Goal: Task Accomplishment & Management: Use online tool/utility

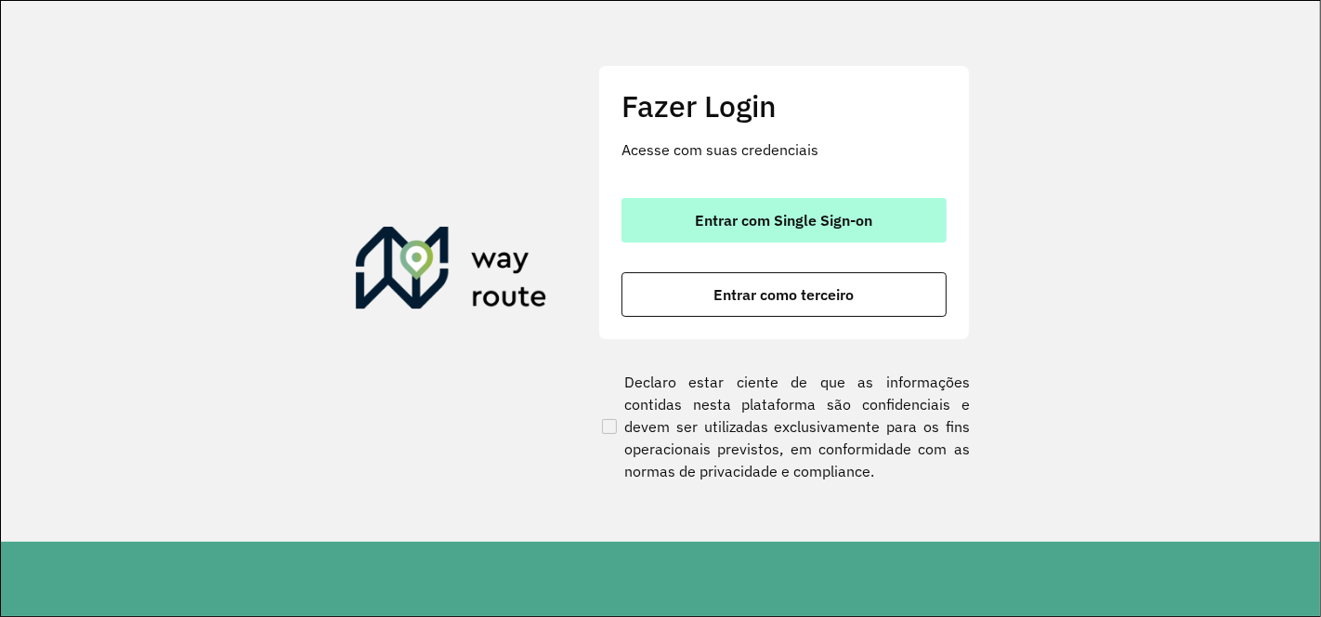
click at [831, 215] on span "Entrar com Single Sign-on" at bounding box center [784, 220] width 177 height 15
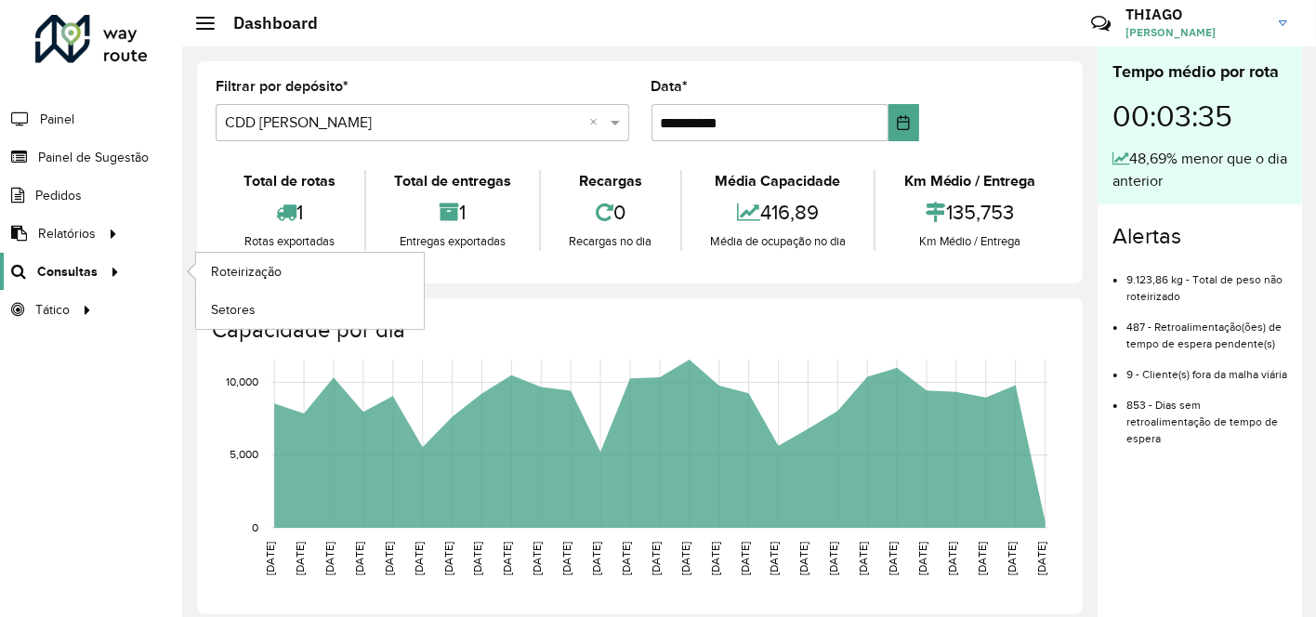
click at [84, 269] on span "Consultas" at bounding box center [67, 272] width 60 height 20
click at [238, 269] on span "Roteirização" at bounding box center [248, 272] width 75 height 20
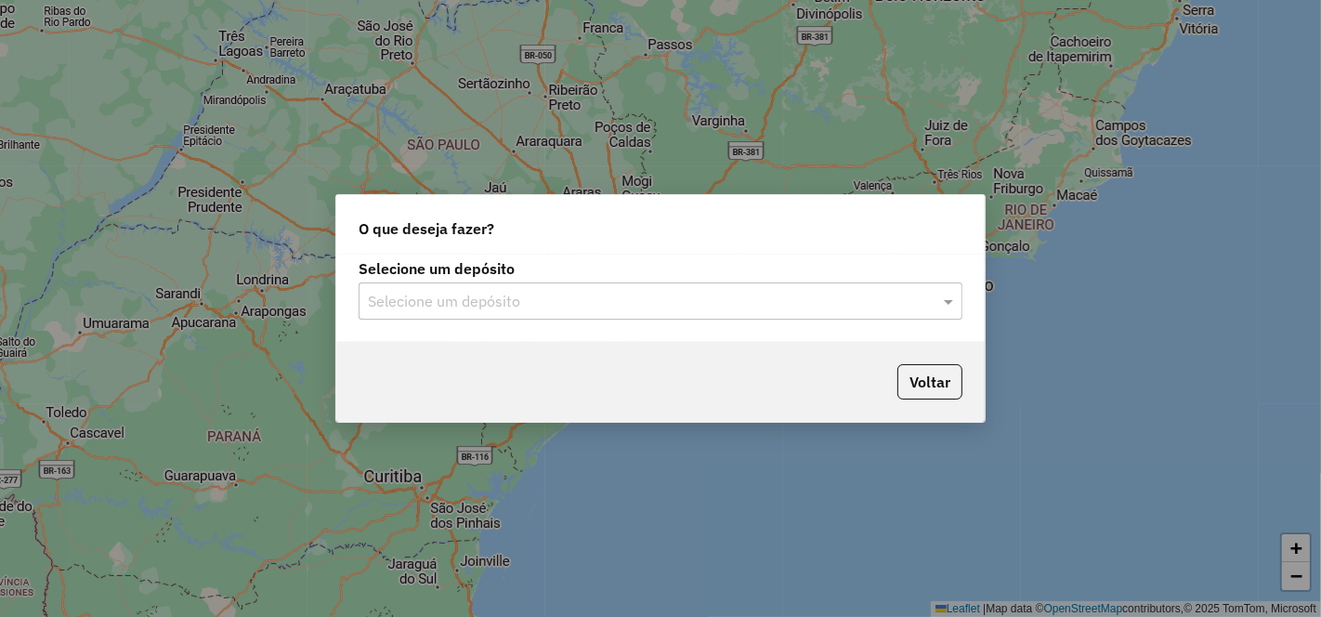
click at [523, 294] on input "text" at bounding box center [642, 302] width 548 height 22
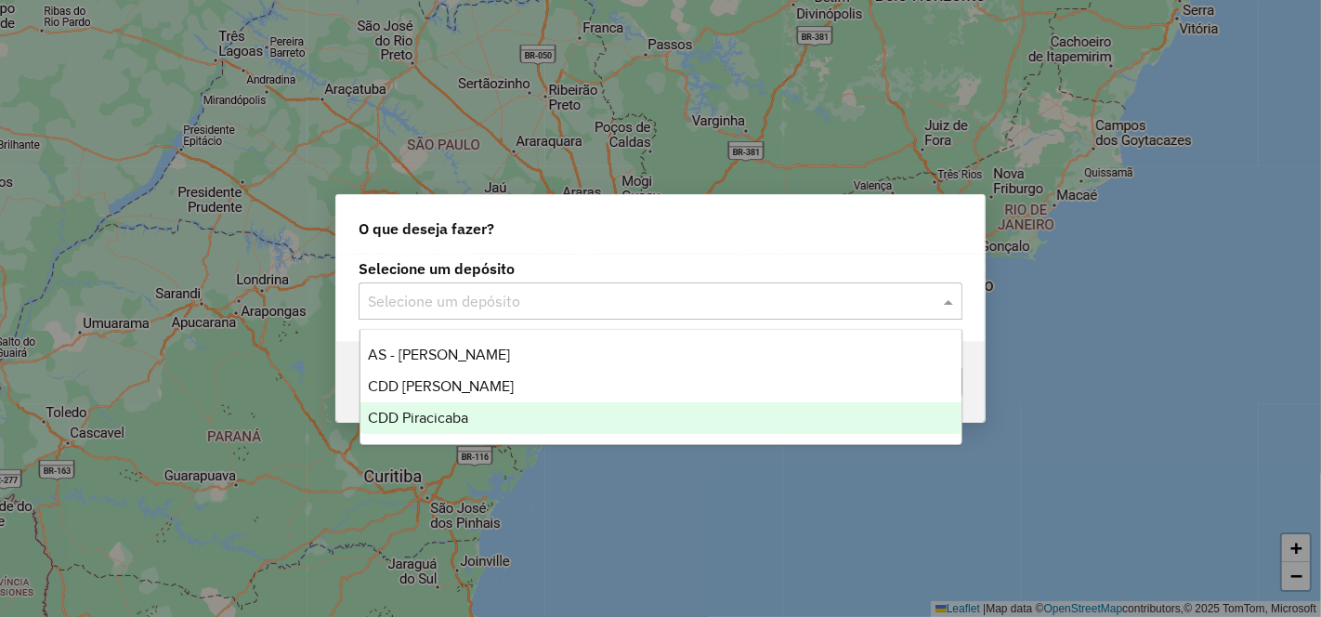
click at [475, 423] on div "CDD Piracicaba" at bounding box center [661, 418] width 601 height 32
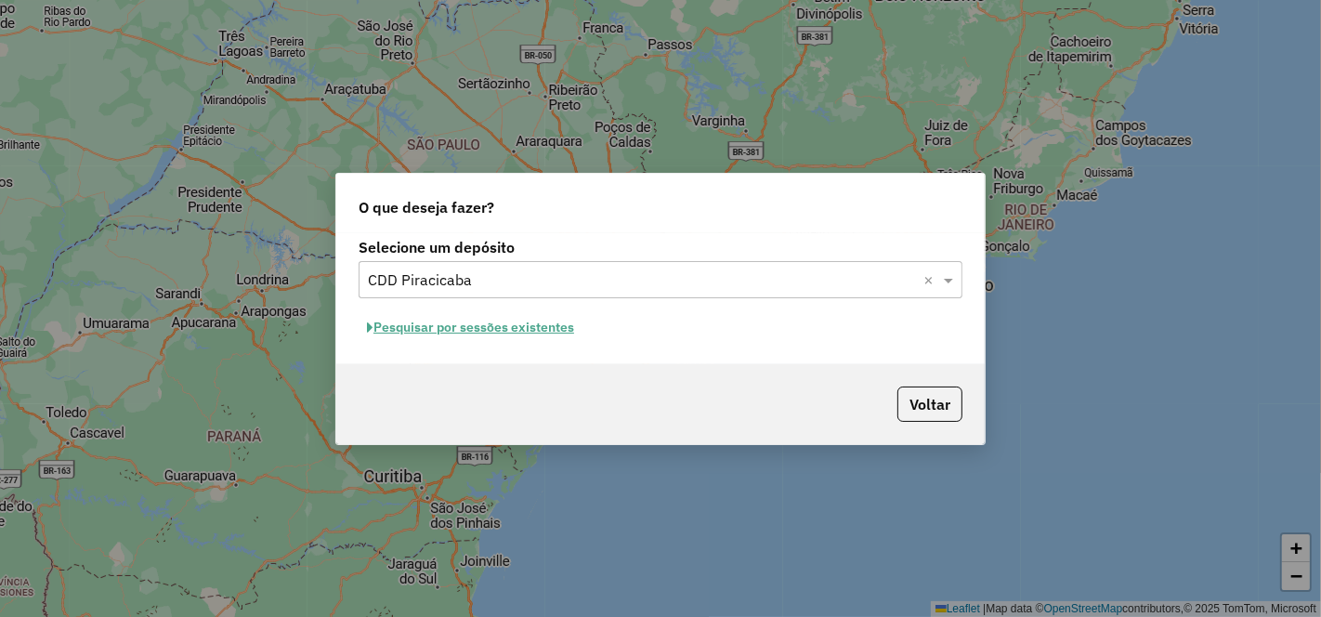
click at [530, 331] on button "Pesquisar por sessões existentes" at bounding box center [471, 327] width 224 height 29
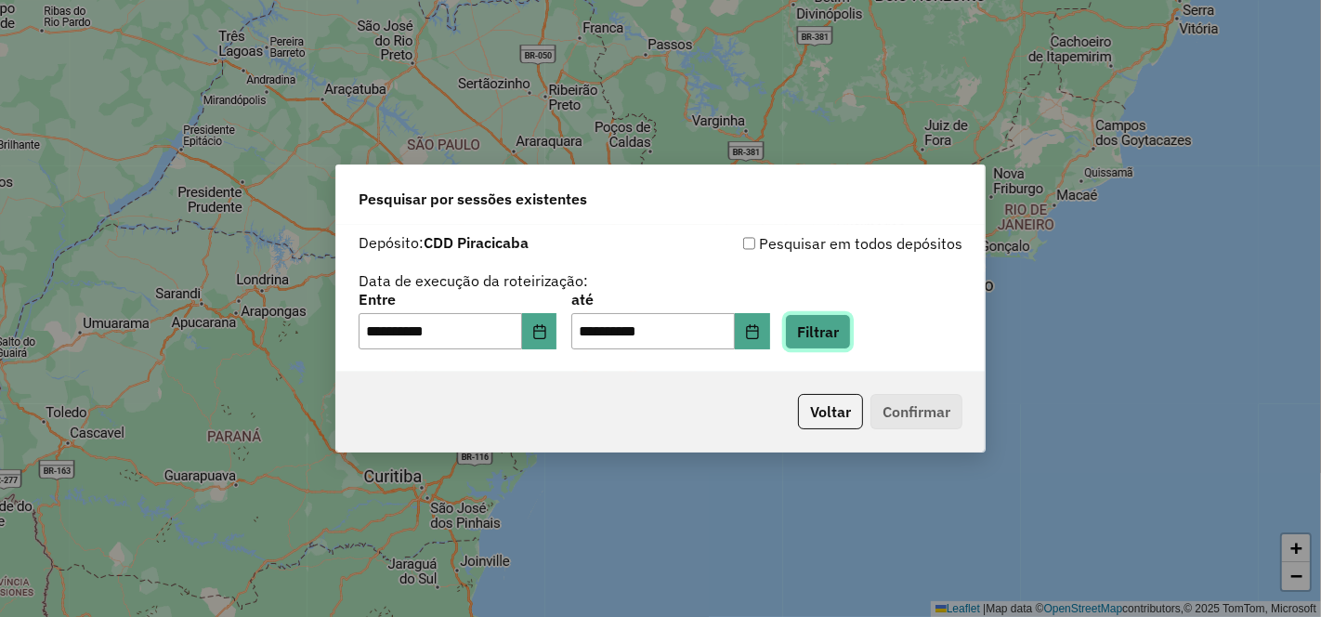
click at [834, 330] on button "Filtrar" at bounding box center [818, 331] width 66 height 35
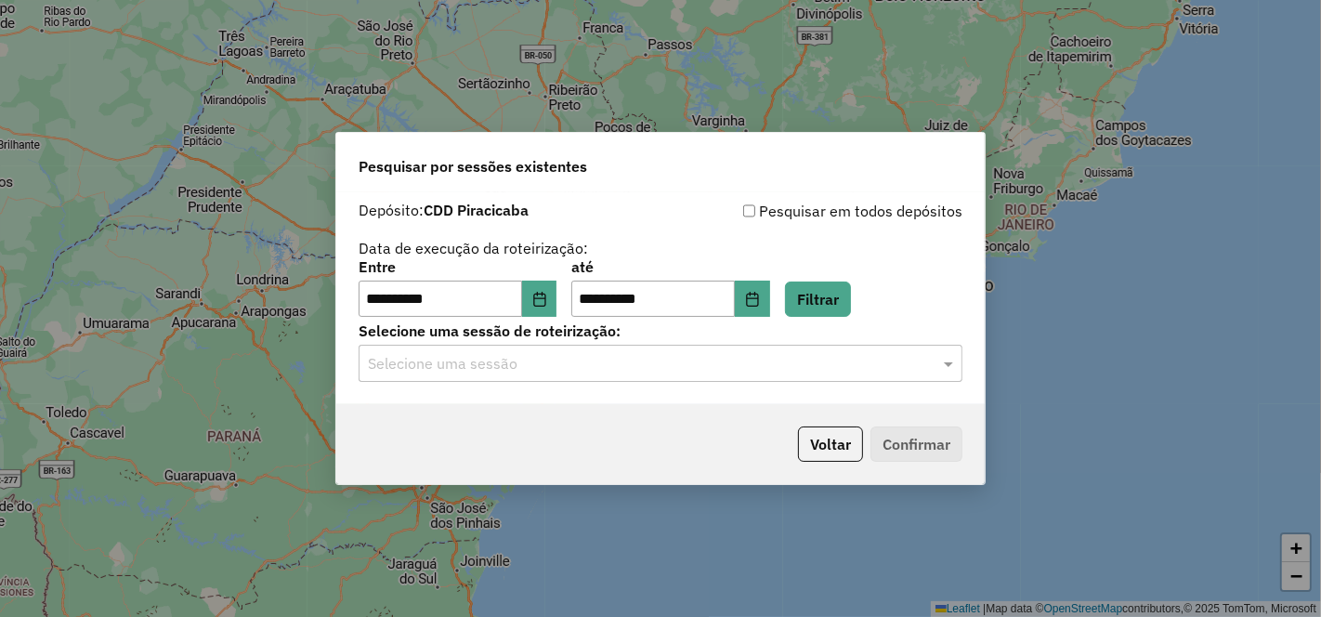
click at [491, 373] on input "text" at bounding box center [642, 364] width 548 height 22
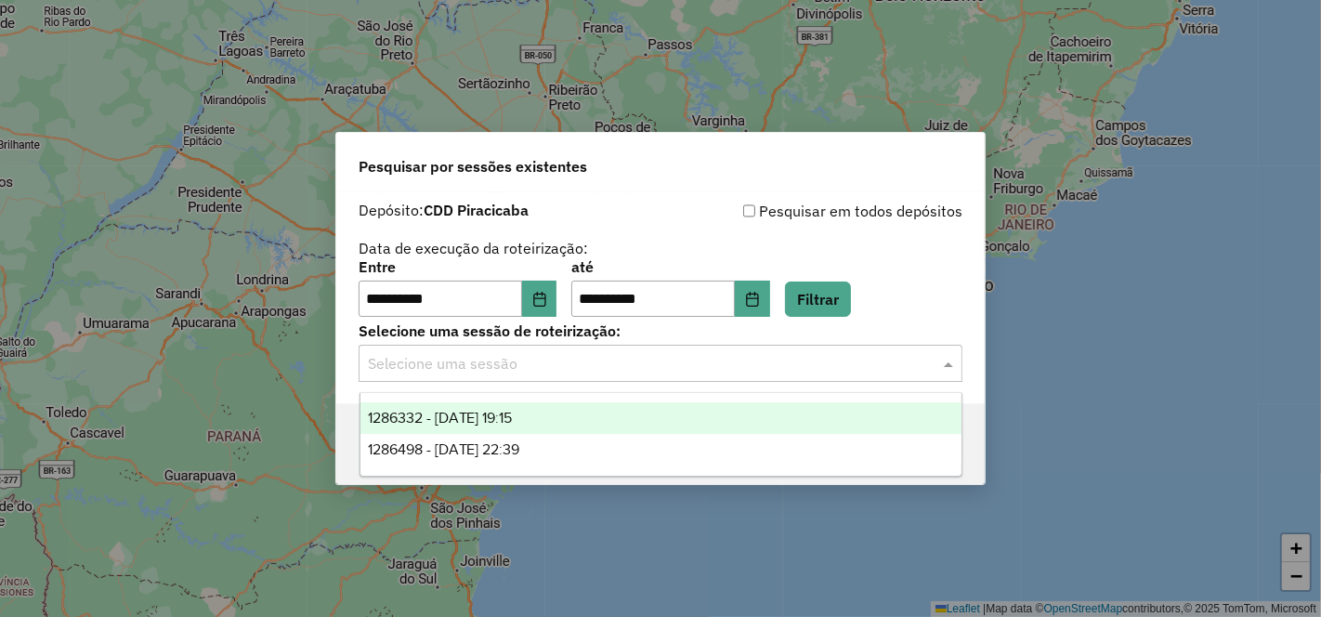
click at [513, 418] on span "1286332 - 01/10/2025 19:15" at bounding box center [440, 418] width 145 height 16
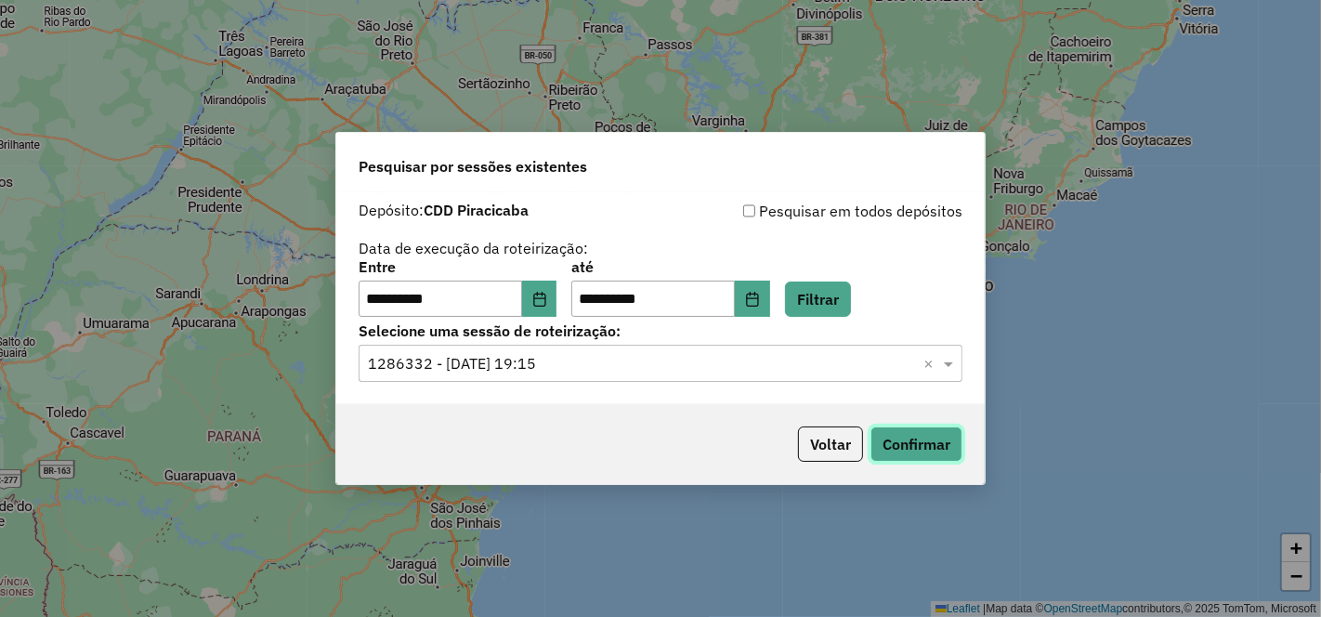
click at [930, 443] on button "Confirmar" at bounding box center [917, 444] width 92 height 35
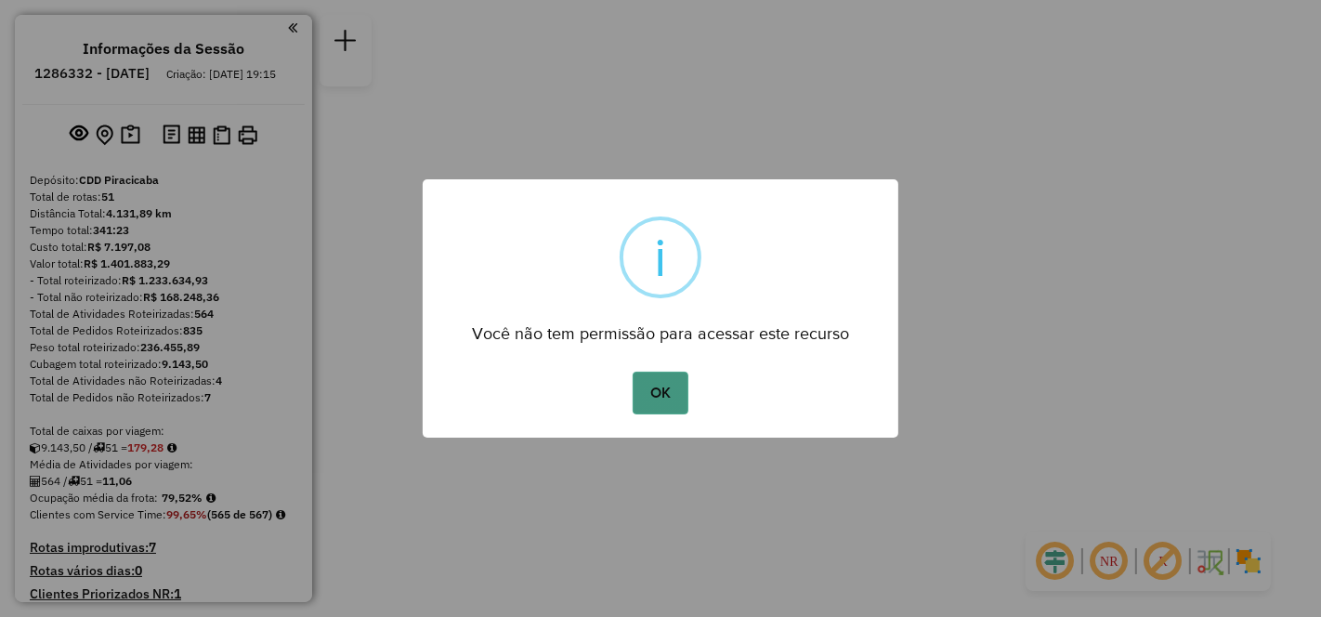
click at [658, 388] on button "OK" at bounding box center [660, 393] width 55 height 43
